Goal: Task Accomplishment & Management: Manage account settings

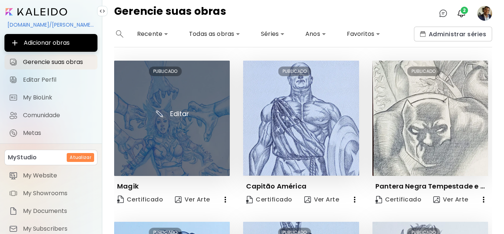
click at [160, 149] on img at bounding box center [172, 119] width 116 height 116
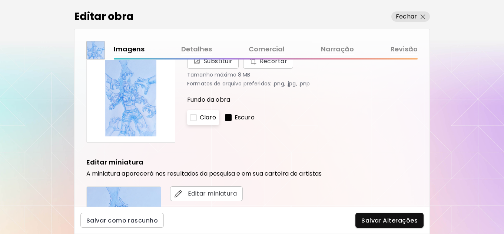
scroll to position [37, 0]
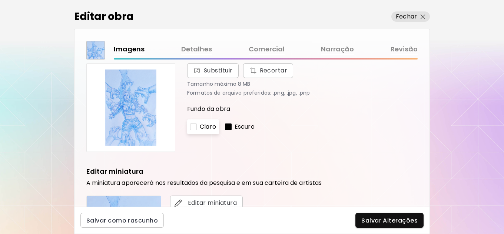
click at [231, 129] on div at bounding box center [228, 127] width 7 height 7
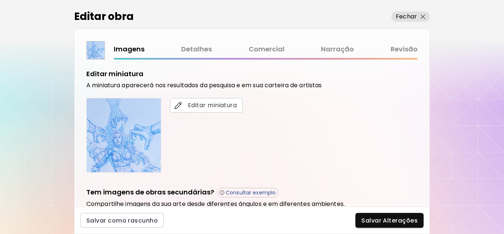
scroll to position [148, 0]
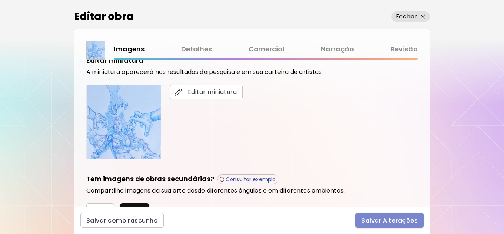
click at [387, 223] on span "Salvar Alterações" at bounding box center [389, 221] width 56 height 8
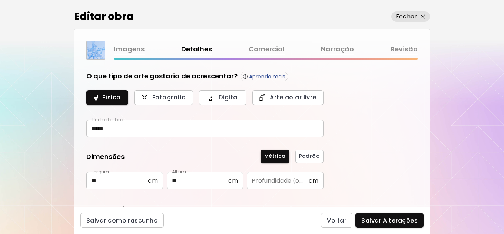
type input "*******"
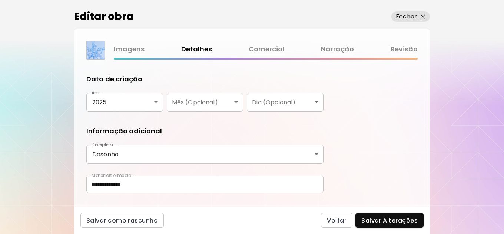
scroll to position [146, 0]
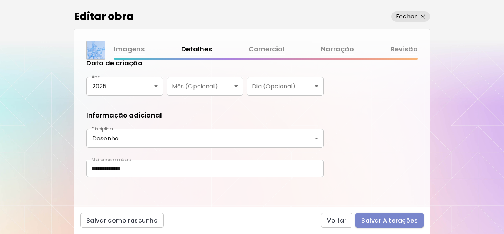
click at [386, 223] on span "Salvar Alterações" at bounding box center [389, 221] width 56 height 8
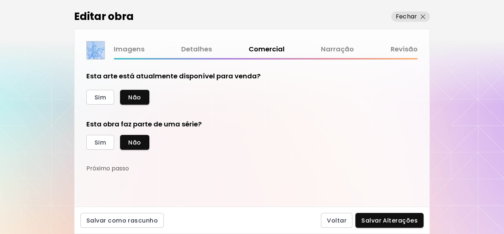
scroll to position [12, 0]
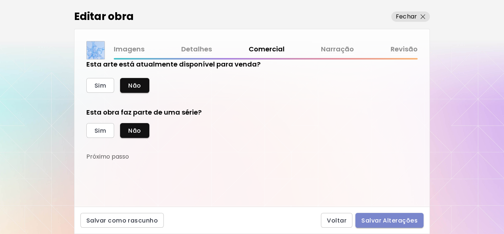
click at [391, 221] on span "Salvar Alterações" at bounding box center [389, 221] width 56 height 8
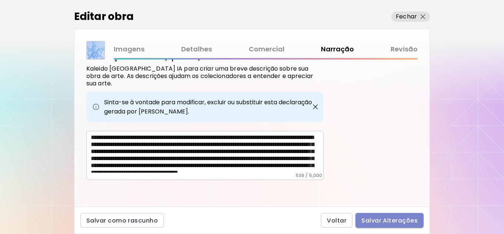
click at [378, 217] on span "Salvar Alterações" at bounding box center [389, 221] width 56 height 8
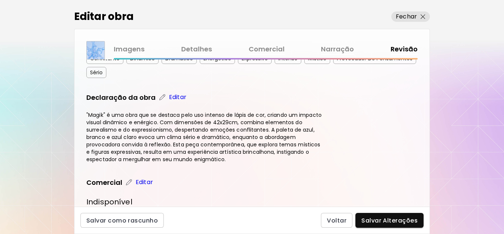
scroll to position [213, 0]
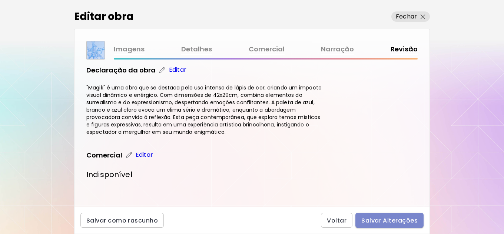
click at [390, 221] on span "Salvar Alterações" at bounding box center [389, 221] width 56 height 8
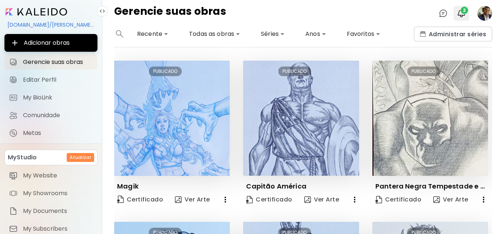
click at [462, 15] on img "button" at bounding box center [461, 13] width 9 height 9
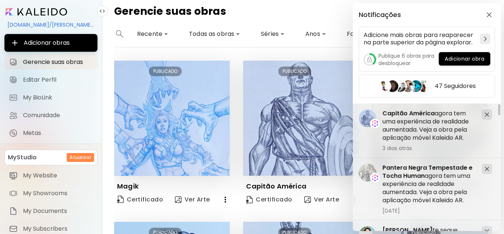
click at [171, 141] on div "Notificações Adicione mais obras para reaparecer na parte superior da página ex…" at bounding box center [252, 117] width 504 height 234
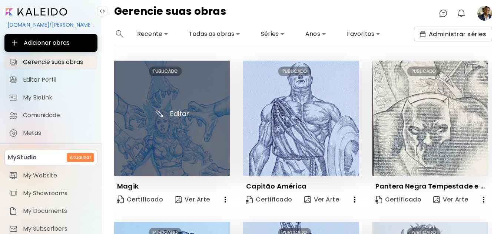
click at [190, 126] on img at bounding box center [172, 119] width 116 height 116
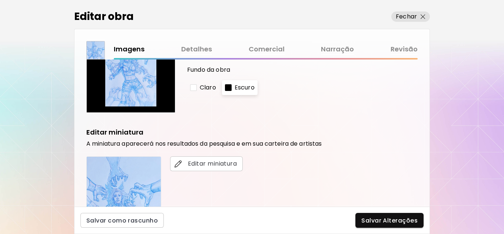
scroll to position [60, 0]
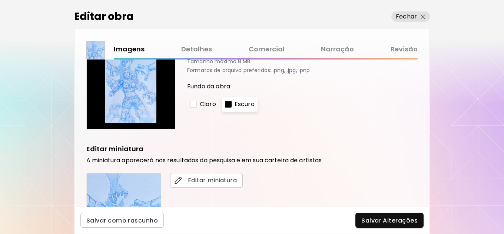
click at [334, 49] on link "Narração" at bounding box center [337, 49] width 33 height 11
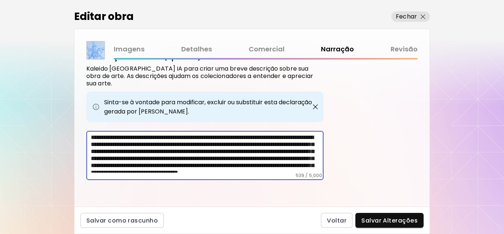
drag, startPoint x: 137, startPoint y: 172, endPoint x: 88, endPoint y: 130, distance: 64.9
click at [88, 130] on div "**********" at bounding box center [204, 117] width 237 height 128
click at [423, 18] on img "button" at bounding box center [422, 16] width 5 height 5
